Goal: Information Seeking & Learning: Find specific page/section

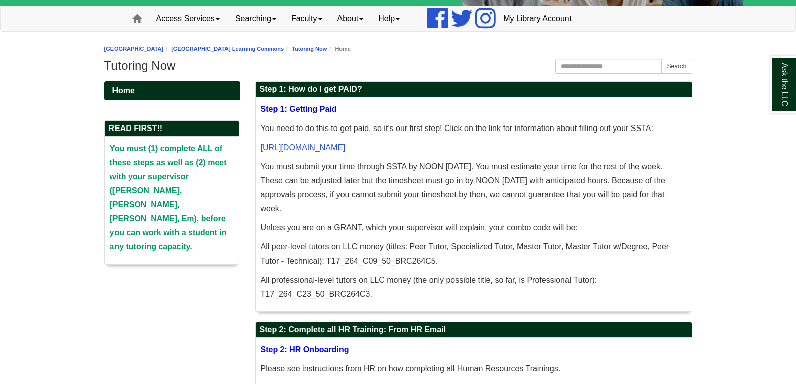
scroll to position [80, 0]
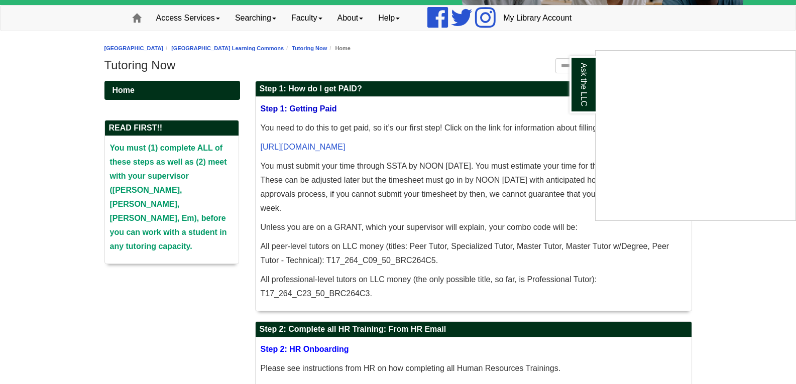
click at [354, 146] on div "Ask the LLC" at bounding box center [398, 192] width 796 height 384
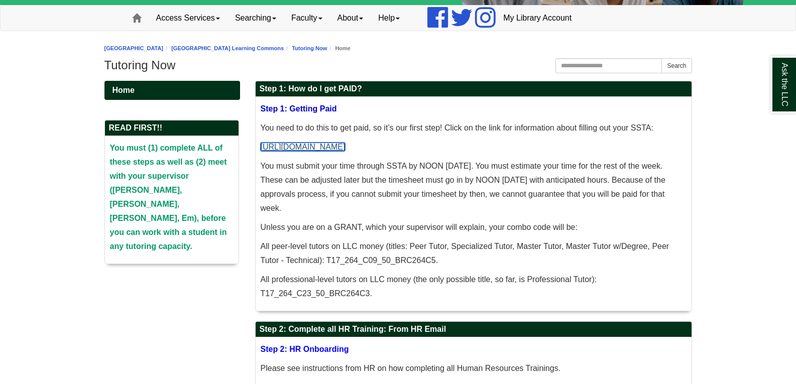
click at [346, 146] on link "[URL][DOMAIN_NAME]" at bounding box center [303, 147] width 85 height 9
click at [435, 262] on p "All peer-level tutors on LLC money (titles: Peer Tutor, Specialized Tutor, Mast…" at bounding box center [474, 254] width 426 height 28
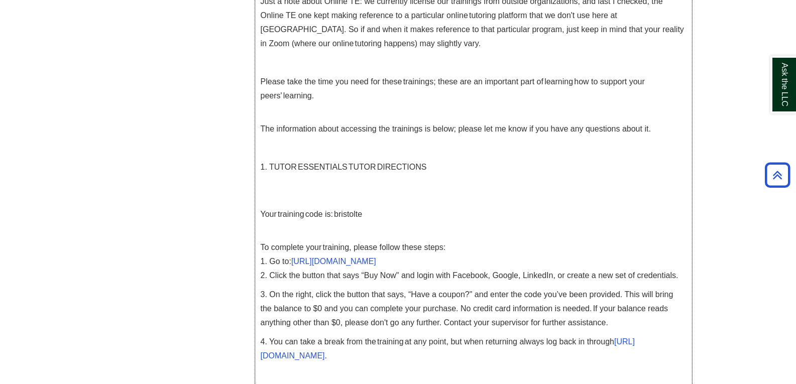
scroll to position [771, 0]
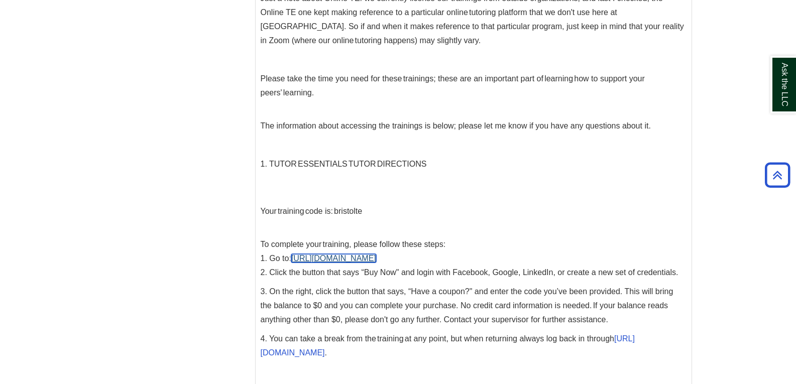
click at [363, 262] on link "https://www.tutoressentials.com" at bounding box center [333, 258] width 85 height 9
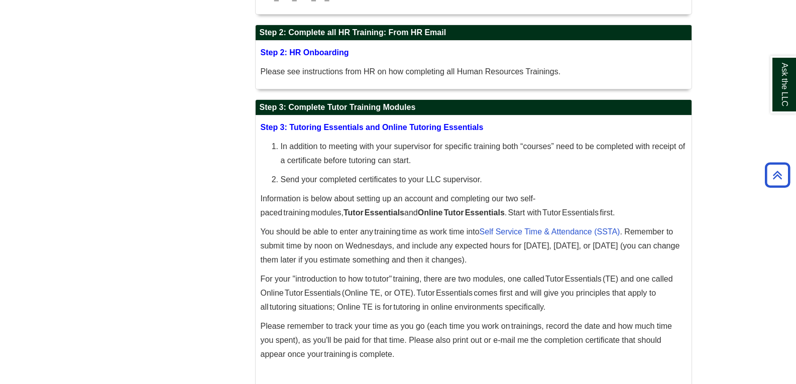
scroll to position [0, 0]
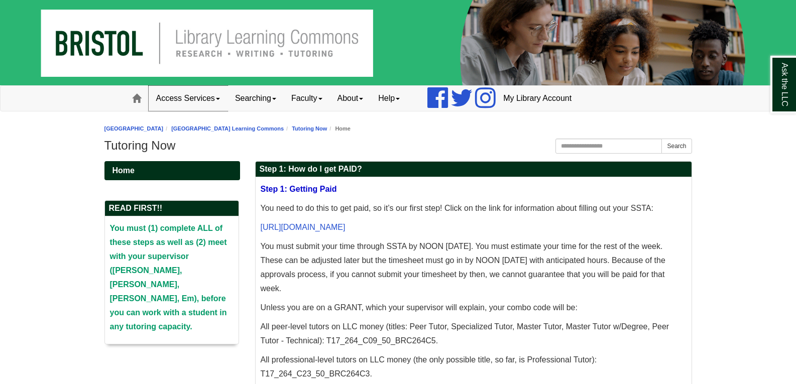
click at [226, 98] on link "Access Services" at bounding box center [188, 98] width 79 height 25
click at [235, 128] on link "[GEOGRAPHIC_DATA] Learning Commons" at bounding box center [227, 129] width 113 height 6
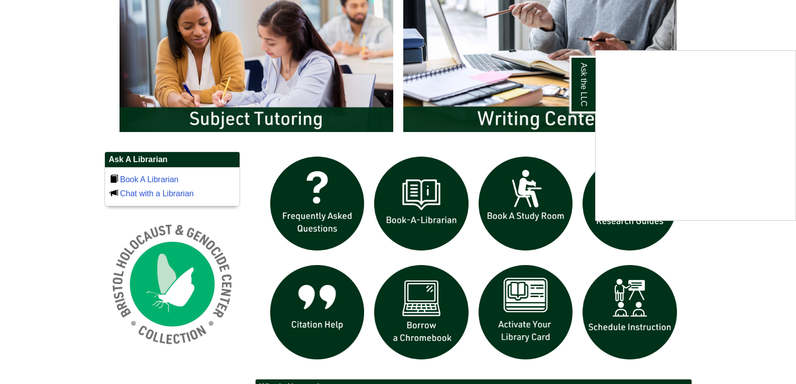
scroll to position [570, 0]
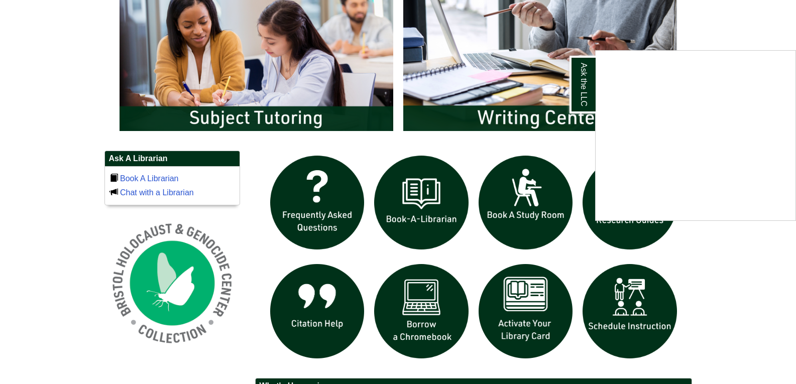
click at [268, 104] on div "Ask the LLC" at bounding box center [398, 192] width 796 height 384
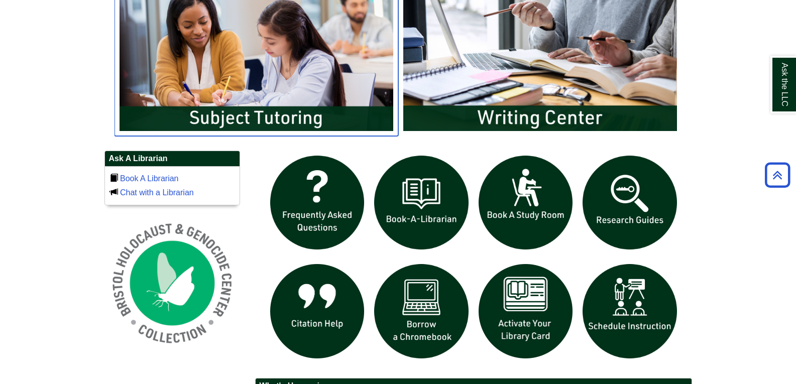
click at [269, 108] on img "slideshow" at bounding box center [257, 59] width 284 height 153
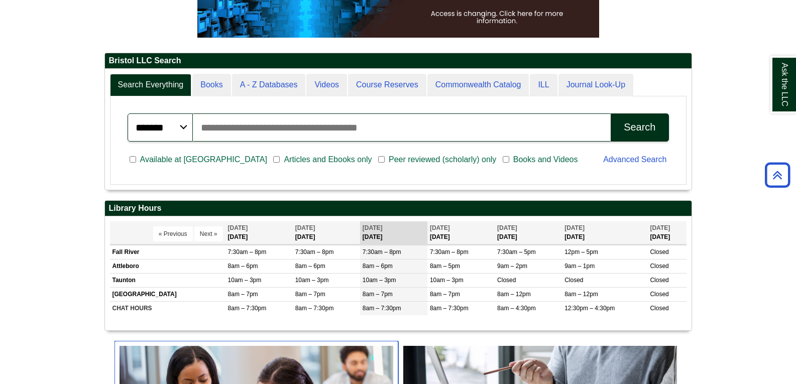
scroll to position [121, 587]
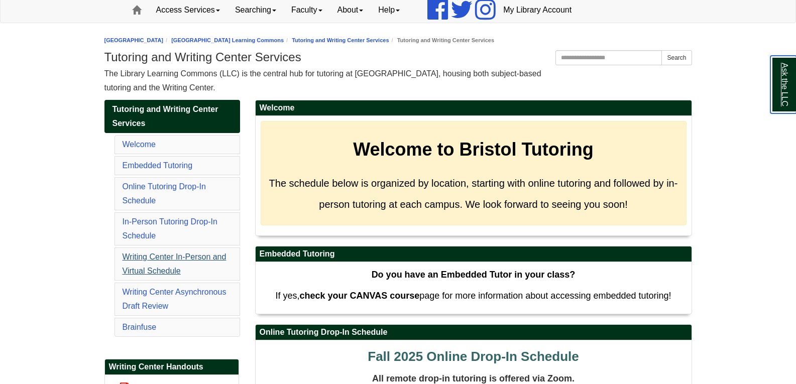
scroll to position [89, 0]
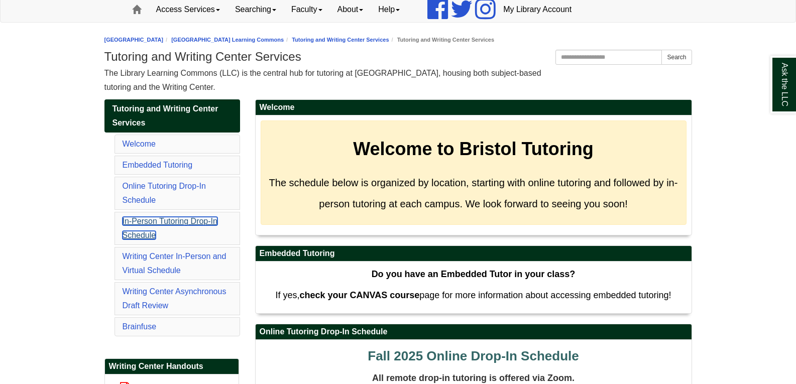
click at [175, 221] on link "In-Person Tutoring Drop-In Schedule" at bounding box center [170, 228] width 95 height 23
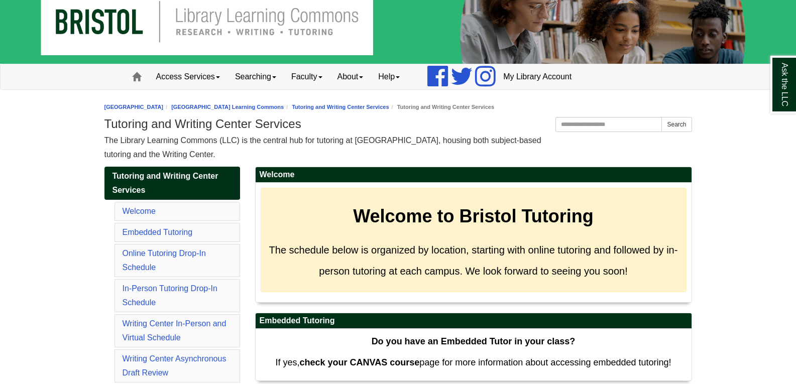
scroll to position [21, 0]
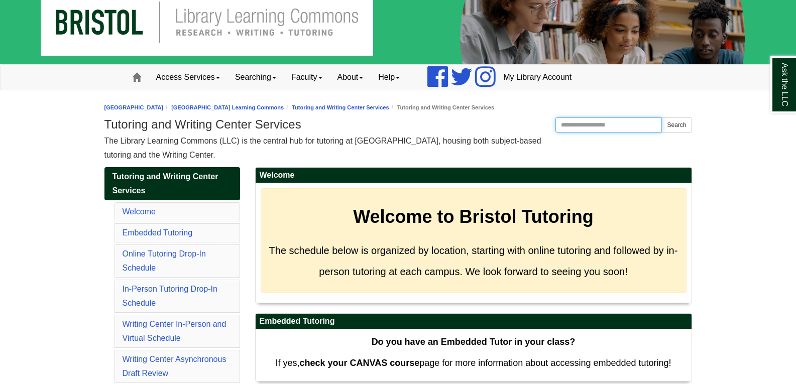
click at [580, 127] on input "Search the Website" at bounding box center [608, 125] width 107 height 15
type input "********"
click at [661, 118] on button "Search" at bounding box center [676, 125] width 30 height 15
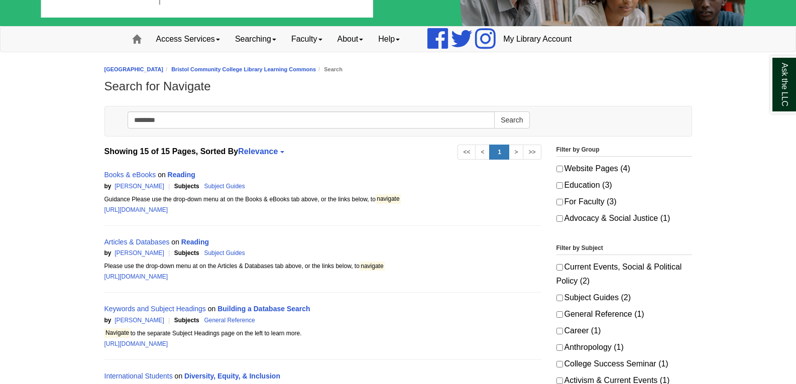
scroll to position [62, 0]
